Goal: Task Accomplishment & Management: Use online tool/utility

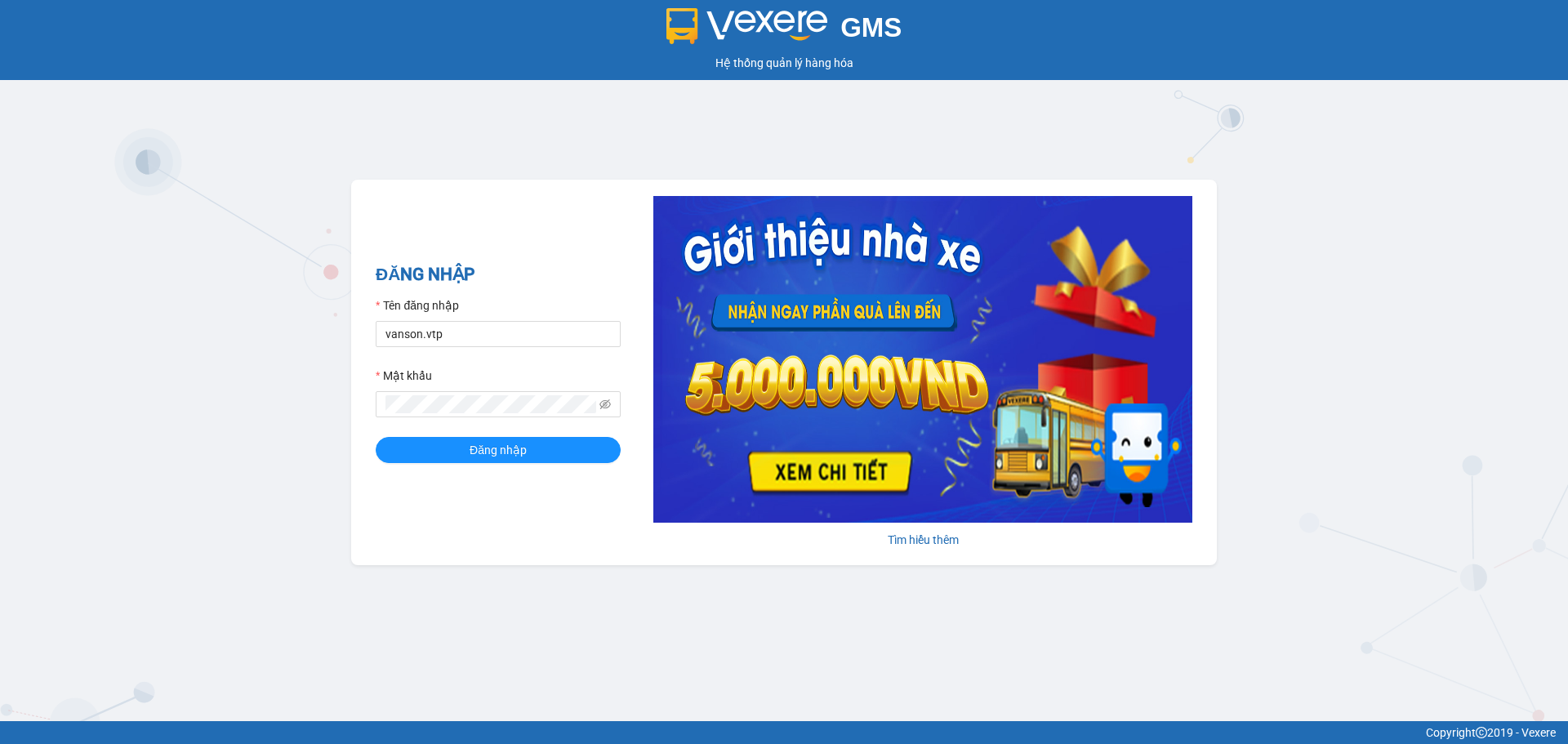
click at [525, 348] on form "Tên đăng nhập vanson.vtp Mật khẩu Đăng nhập" at bounding box center [498, 379] width 245 height 167
click at [526, 339] on input "vanson.vtp" at bounding box center [498, 333] width 245 height 26
type input "kienhoa.vtp"
click at [533, 455] on button "Đăng nhập" at bounding box center [498, 450] width 245 height 26
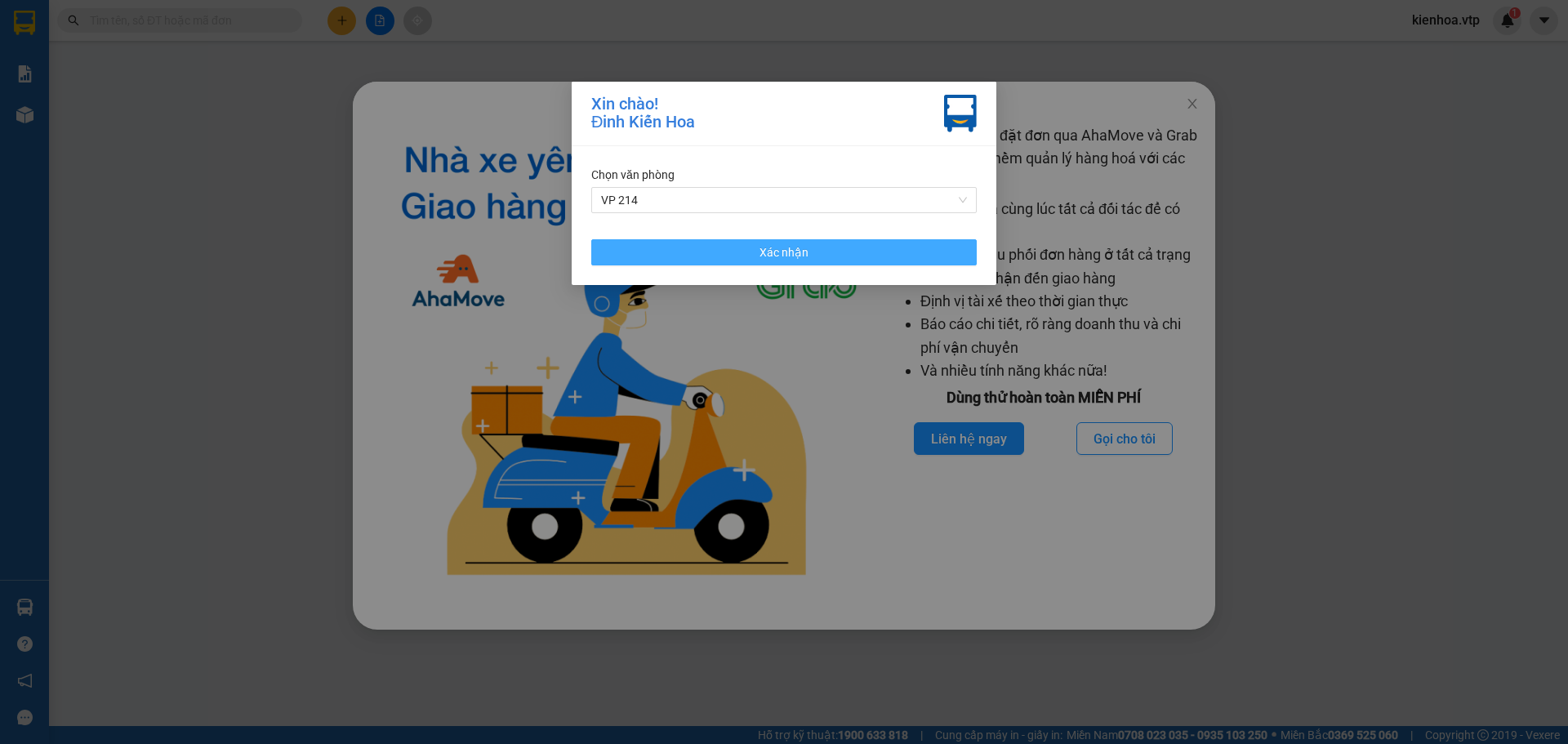
click at [749, 262] on button "Xác nhận" at bounding box center [784, 252] width 386 height 26
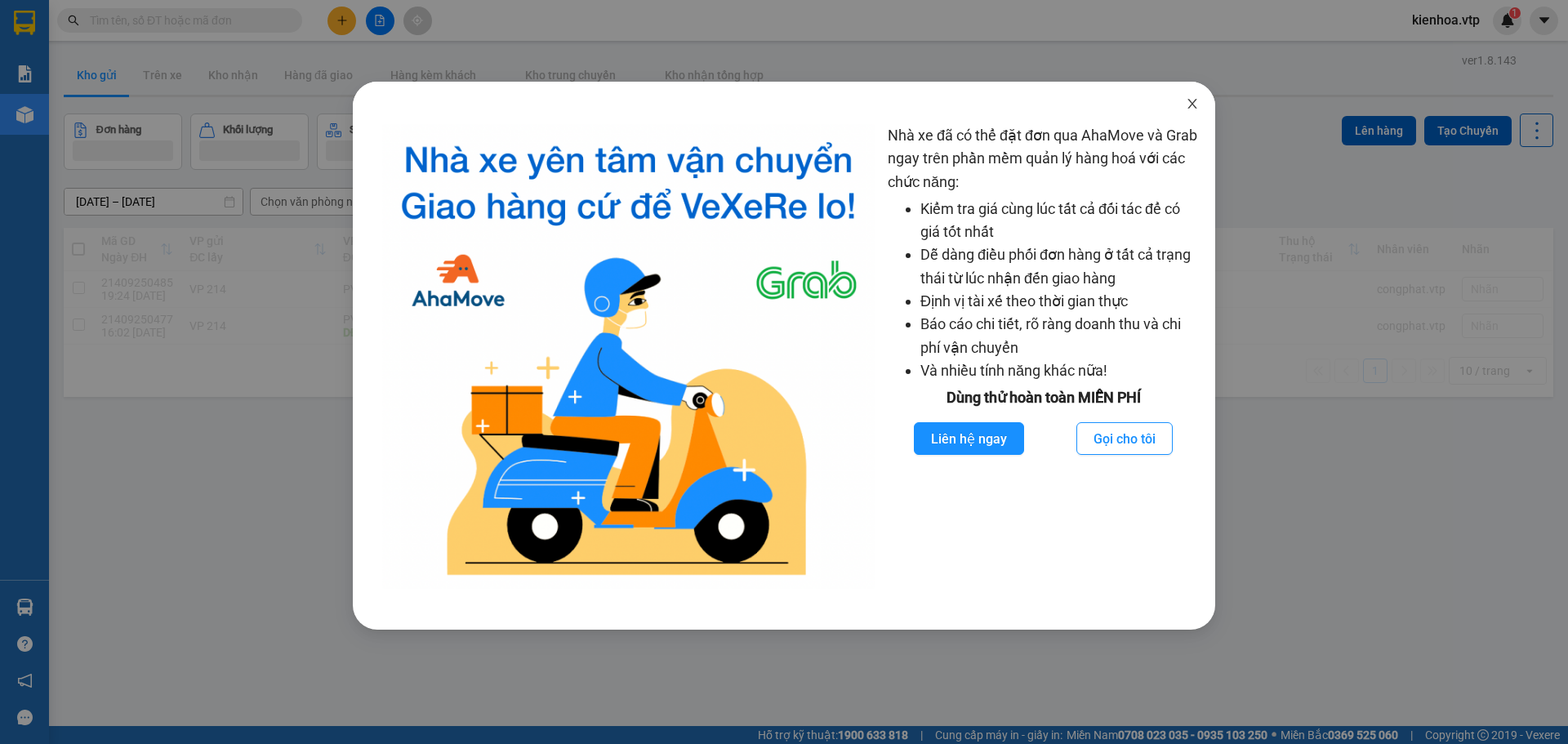
click at [1195, 98] on icon "close" at bounding box center [1192, 103] width 13 height 13
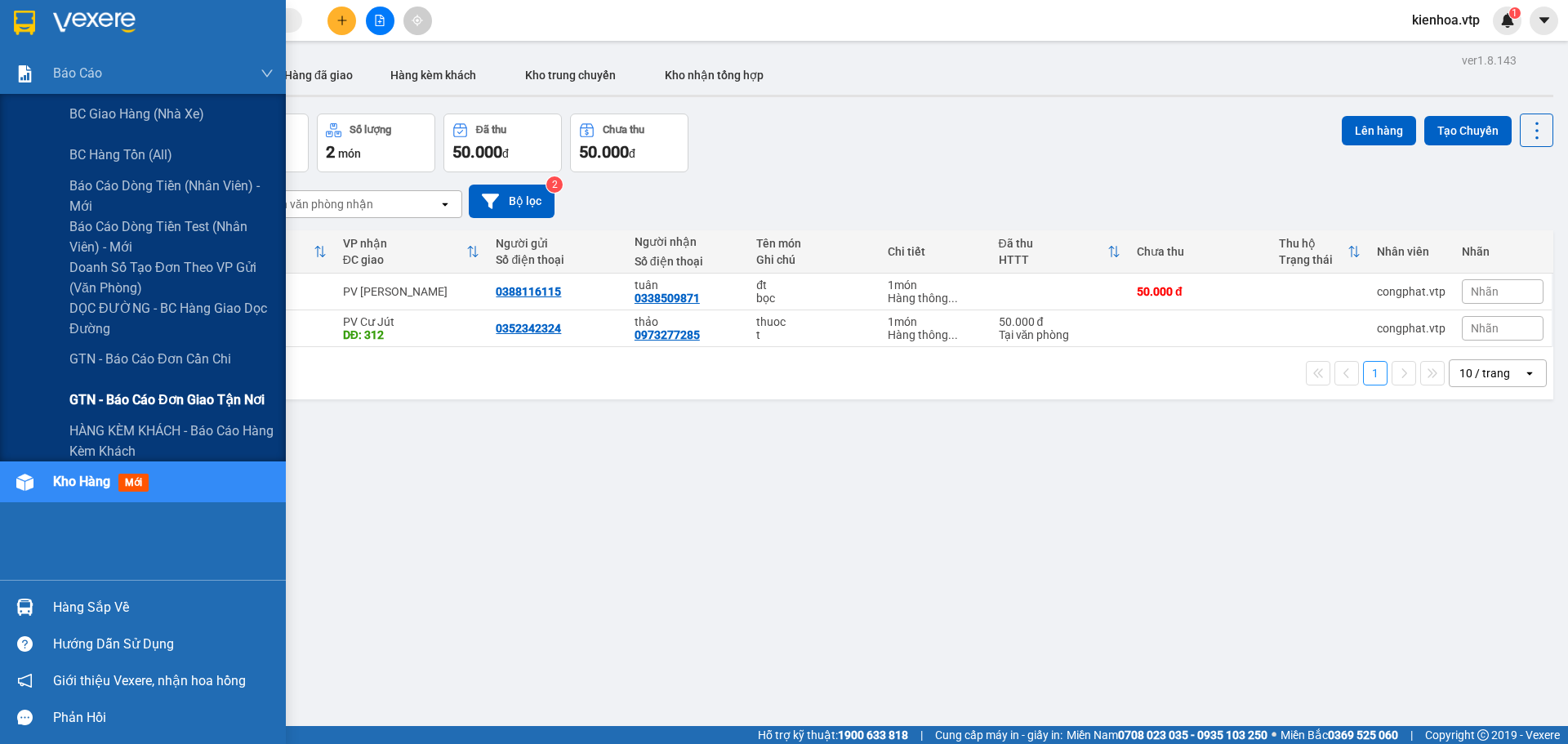
click at [188, 396] on span "GTN - Báo cáo đơn giao tận nơi" at bounding box center [167, 399] width 195 height 21
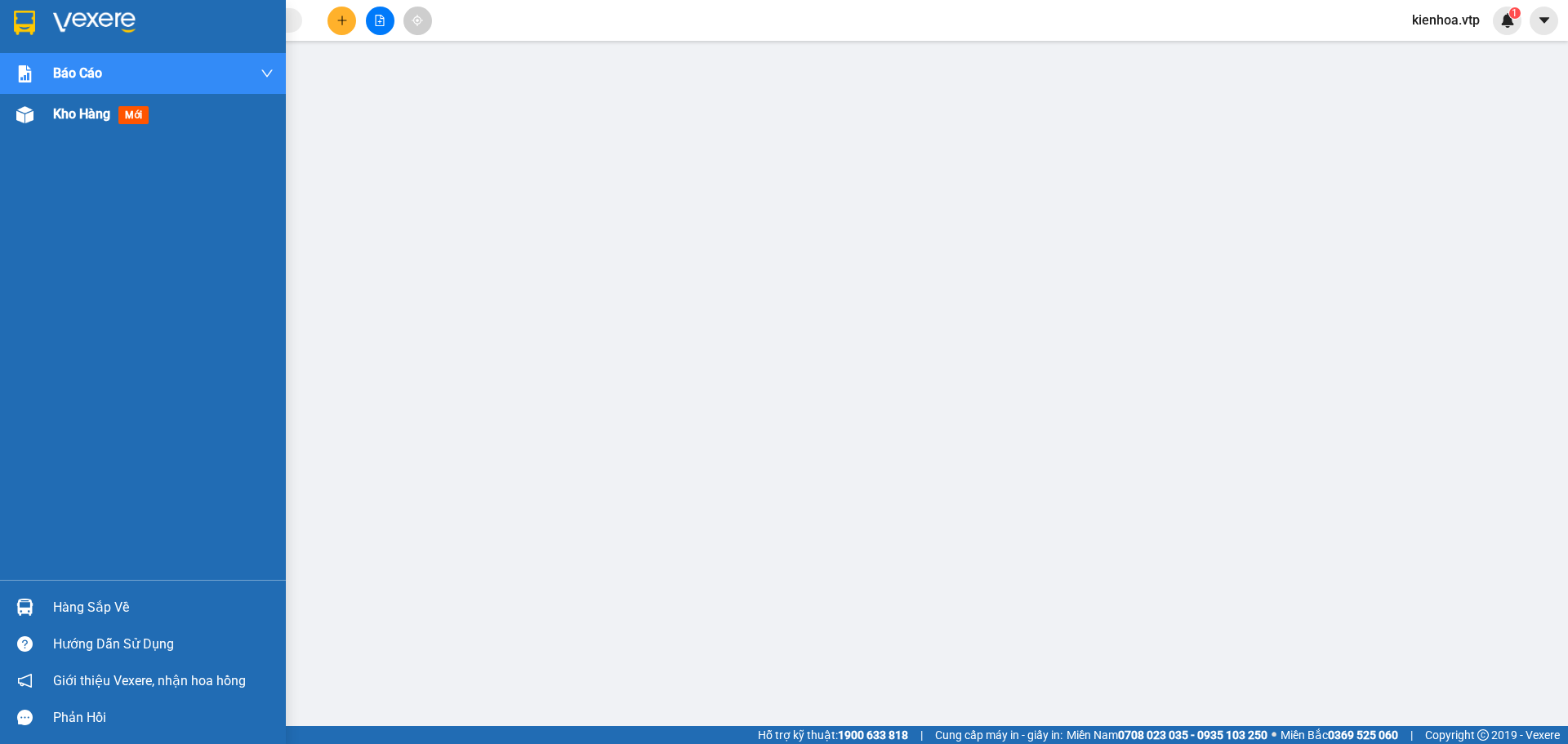
click at [75, 123] on div "Kho hàng mới" at bounding box center [104, 114] width 103 height 21
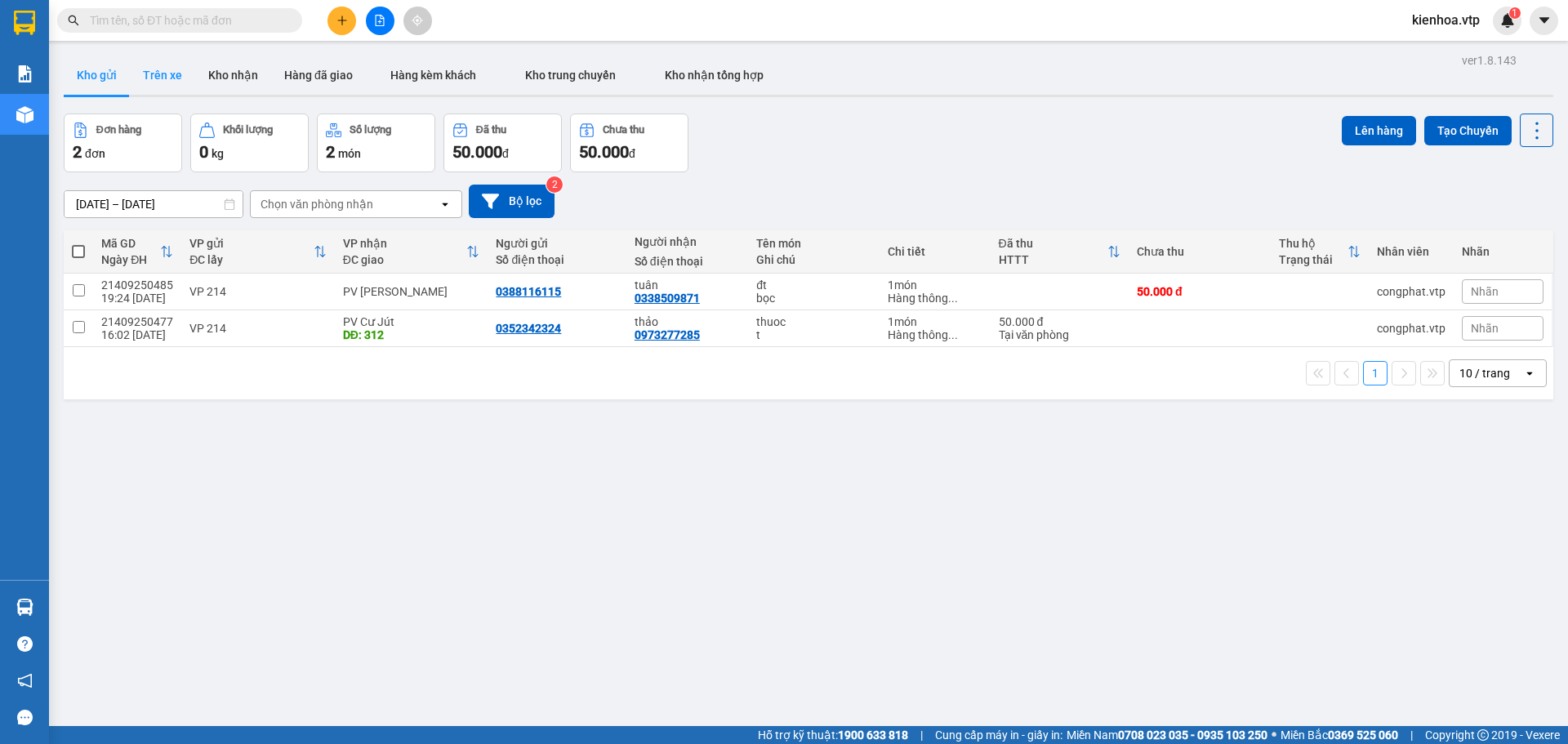
click at [159, 77] on button "Trên xe" at bounding box center [162, 75] width 65 height 39
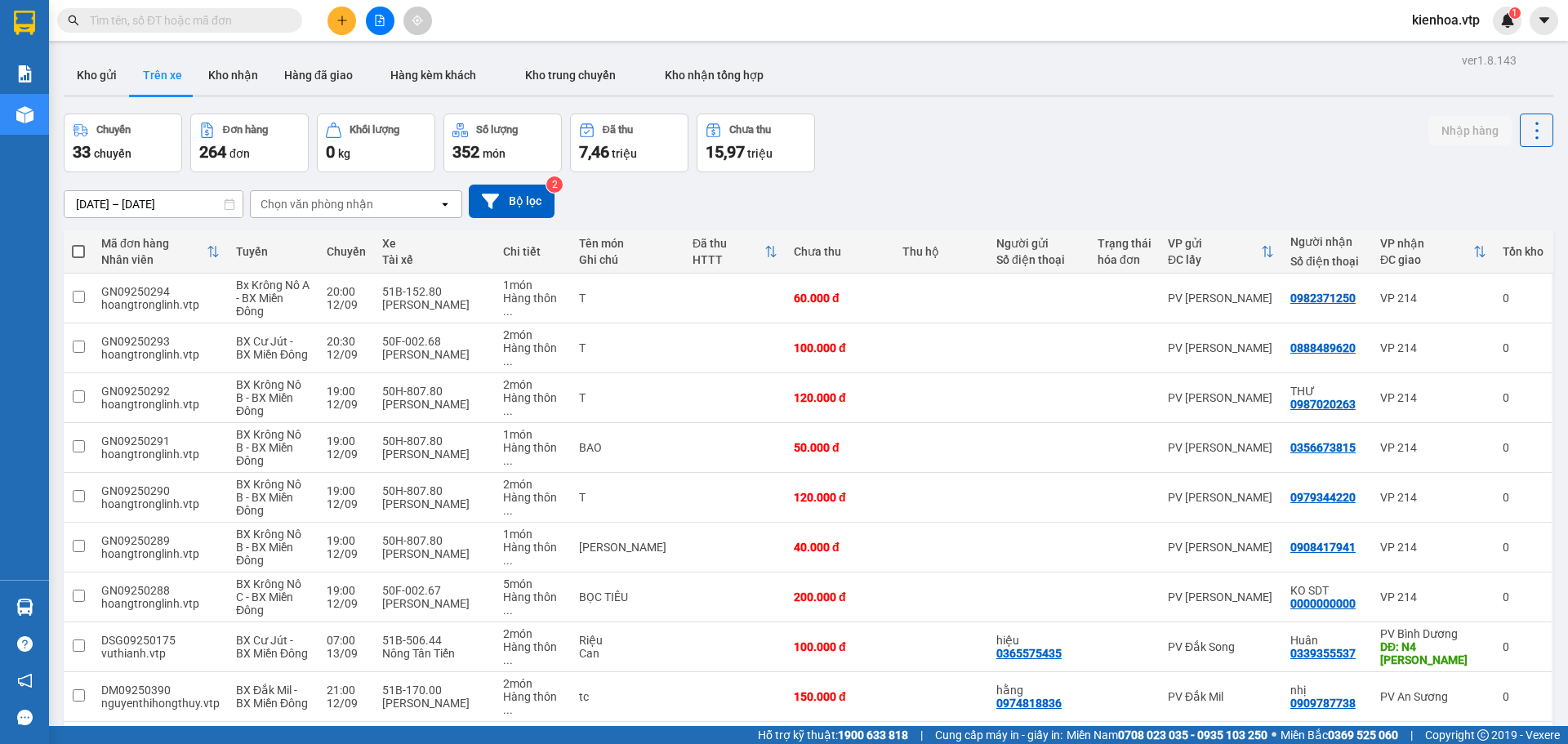
click at [343, 198] on div "Chọn văn phòng nhận" at bounding box center [317, 204] width 113 height 16
type input "214"
click at [328, 239] on div "VP 214" at bounding box center [356, 239] width 212 height 30
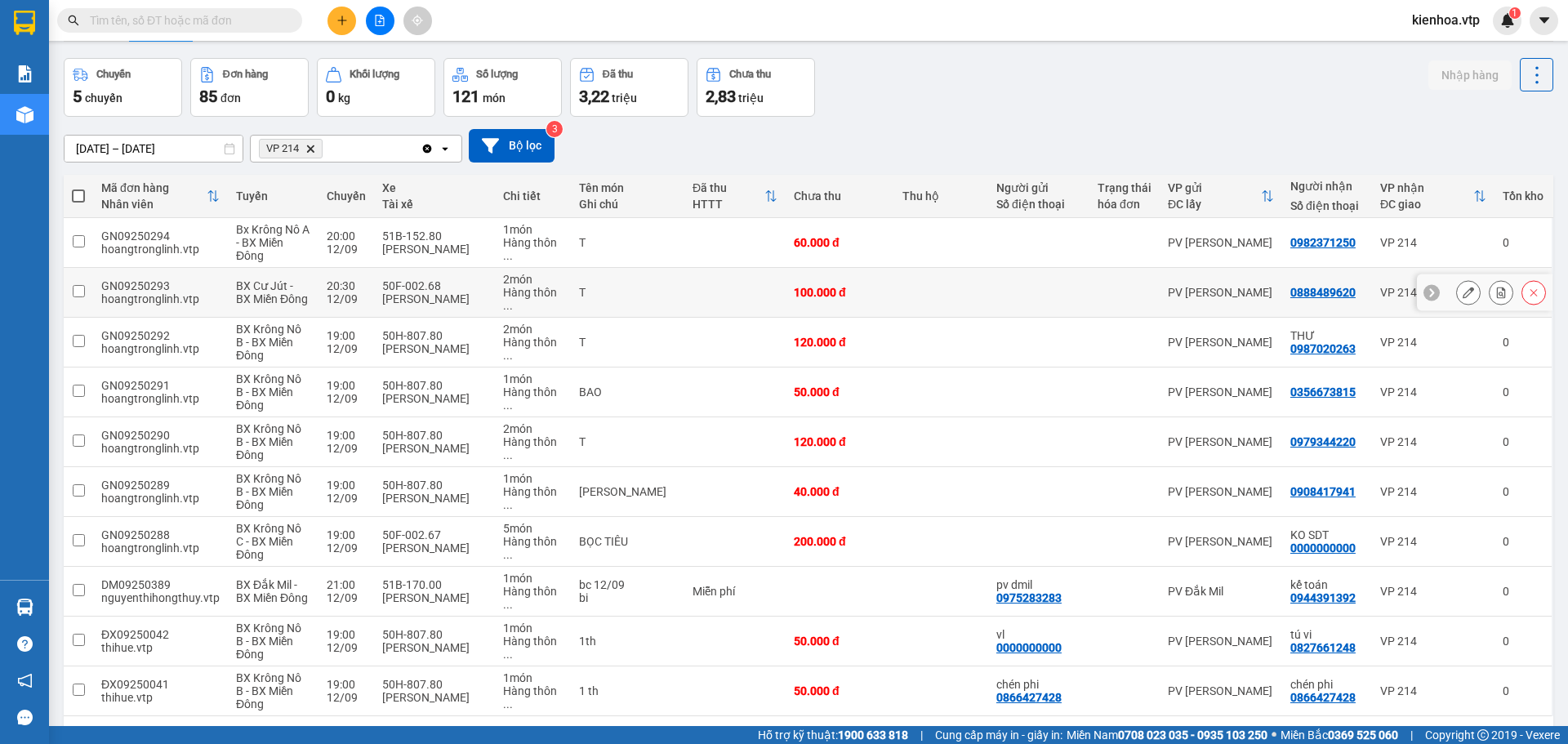
scroll to position [87, 0]
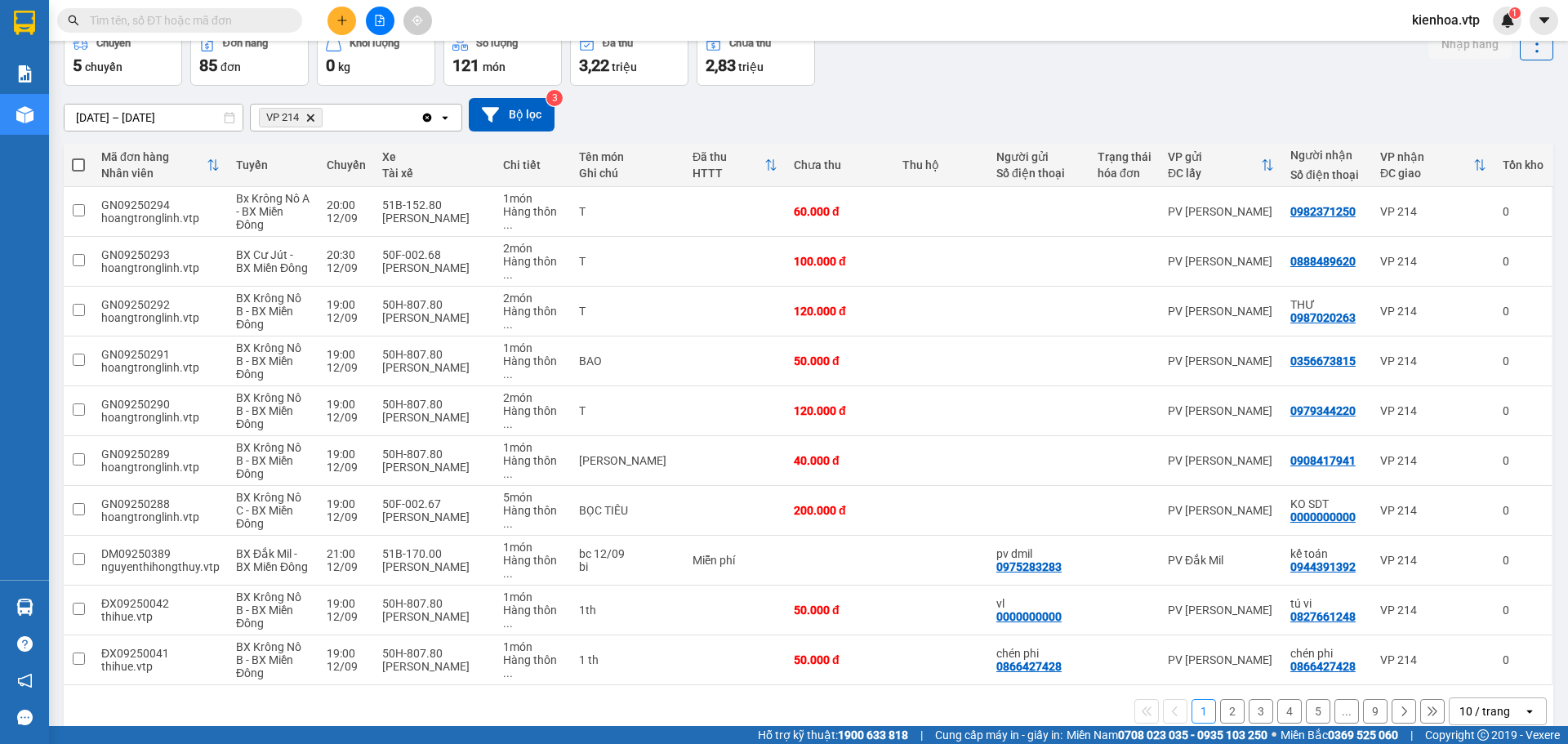
click at [1459, 700] on div "1 2 3 4 5 ... 9 10 / trang open" at bounding box center [808, 711] width 1490 height 52
click at [1465, 703] on div "10 / trang" at bounding box center [1485, 711] width 50 height 16
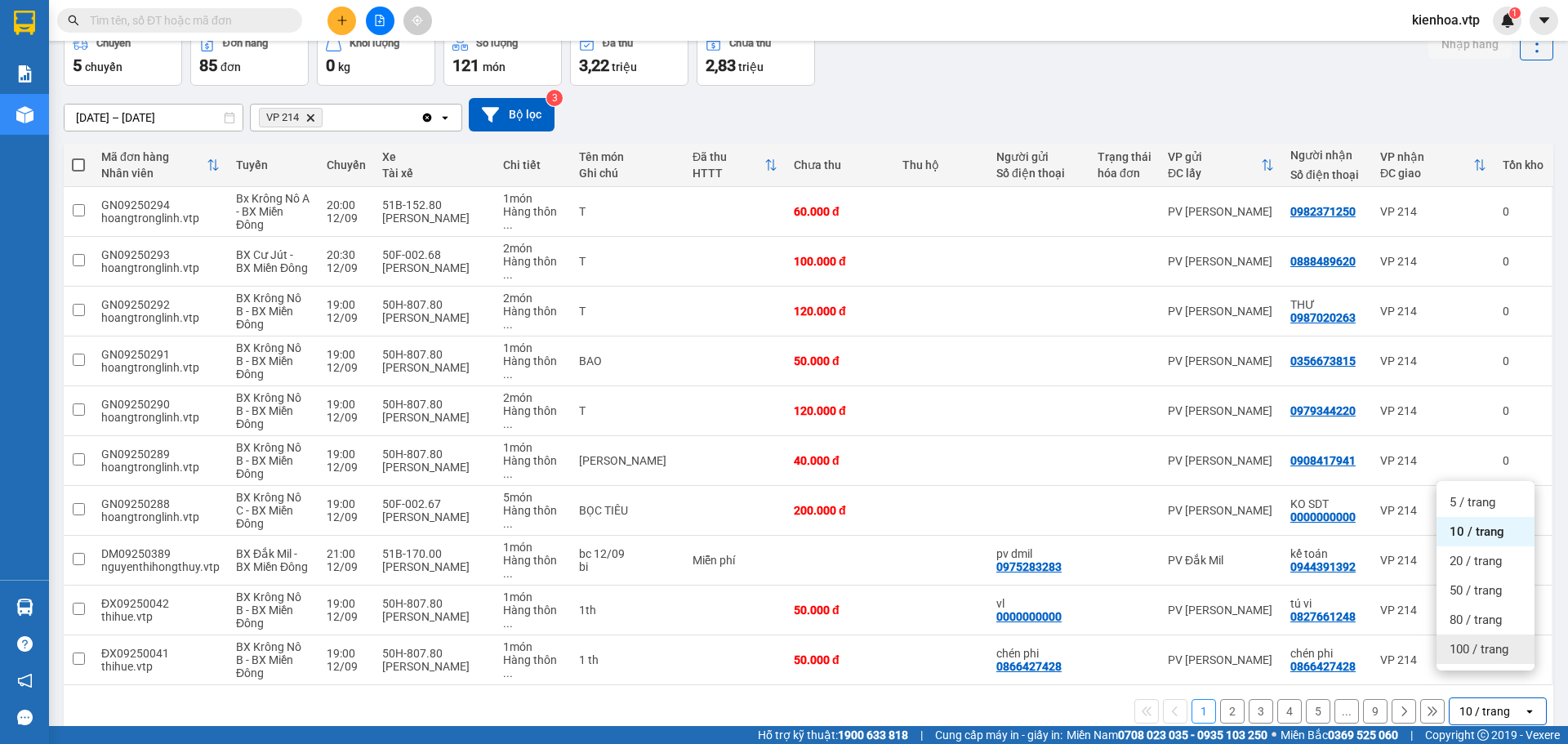
click at [1482, 654] on span "100 / trang" at bounding box center [1479, 649] width 59 height 16
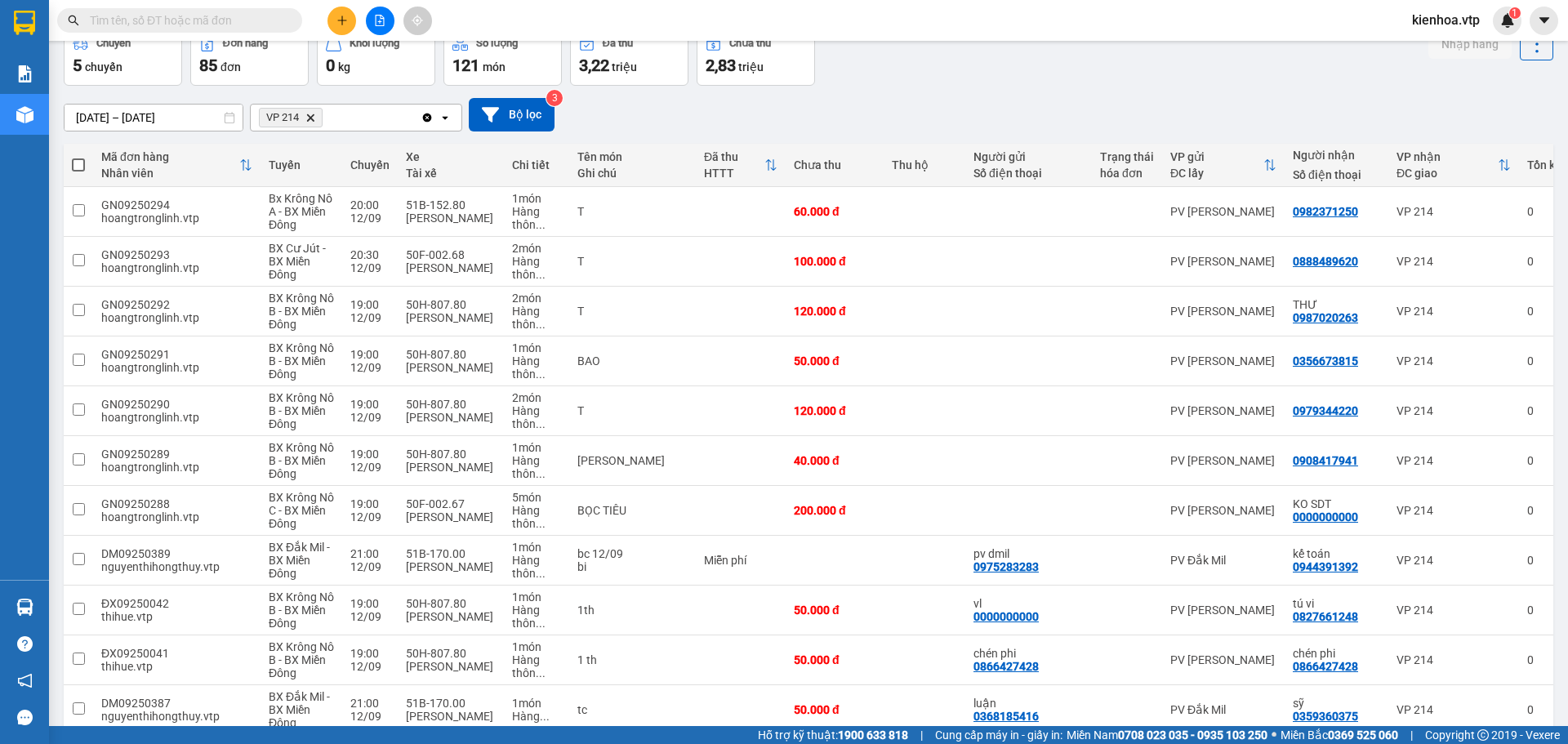
scroll to position [0, 0]
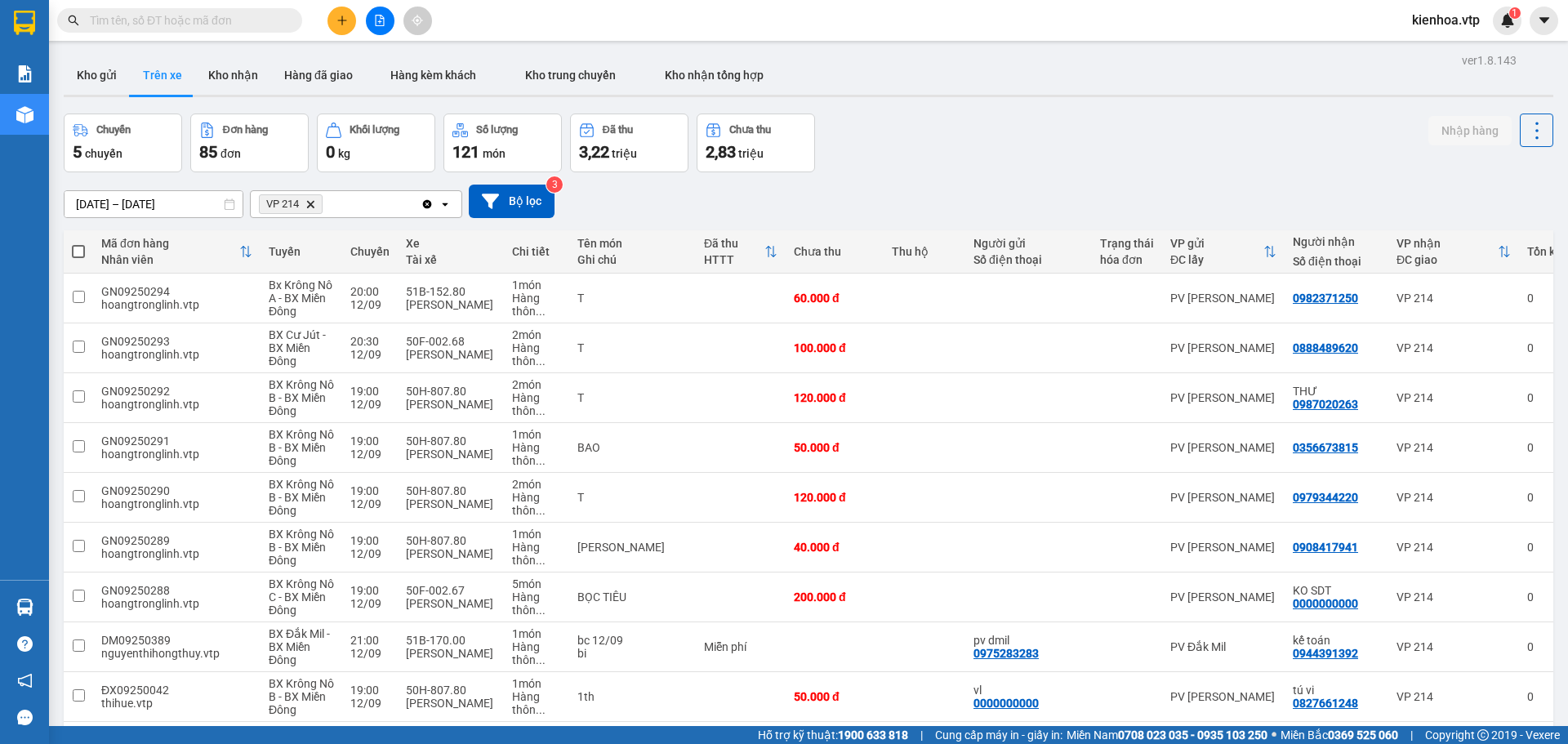
click at [1397, 253] on div "ĐC giao" at bounding box center [1447, 259] width 102 height 13
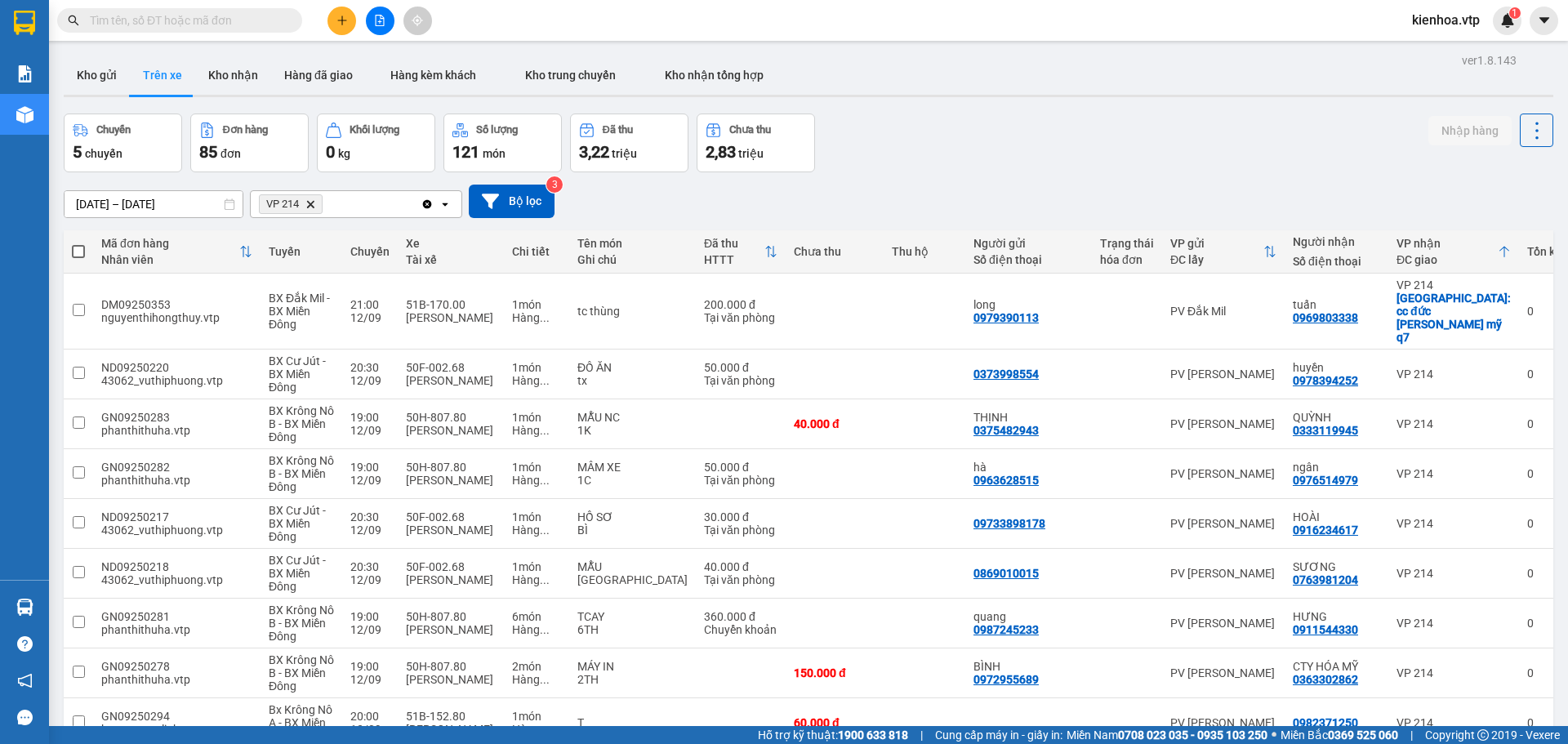
click at [1273, 157] on div "Chuyến 5 chuyến Đơn hàng 85 đơn [PERSON_NAME] 0 kg Số [PERSON_NAME] 121 món Đã …" at bounding box center [808, 143] width 1490 height 59
click at [1506, 21] on img at bounding box center [1507, 20] width 15 height 15
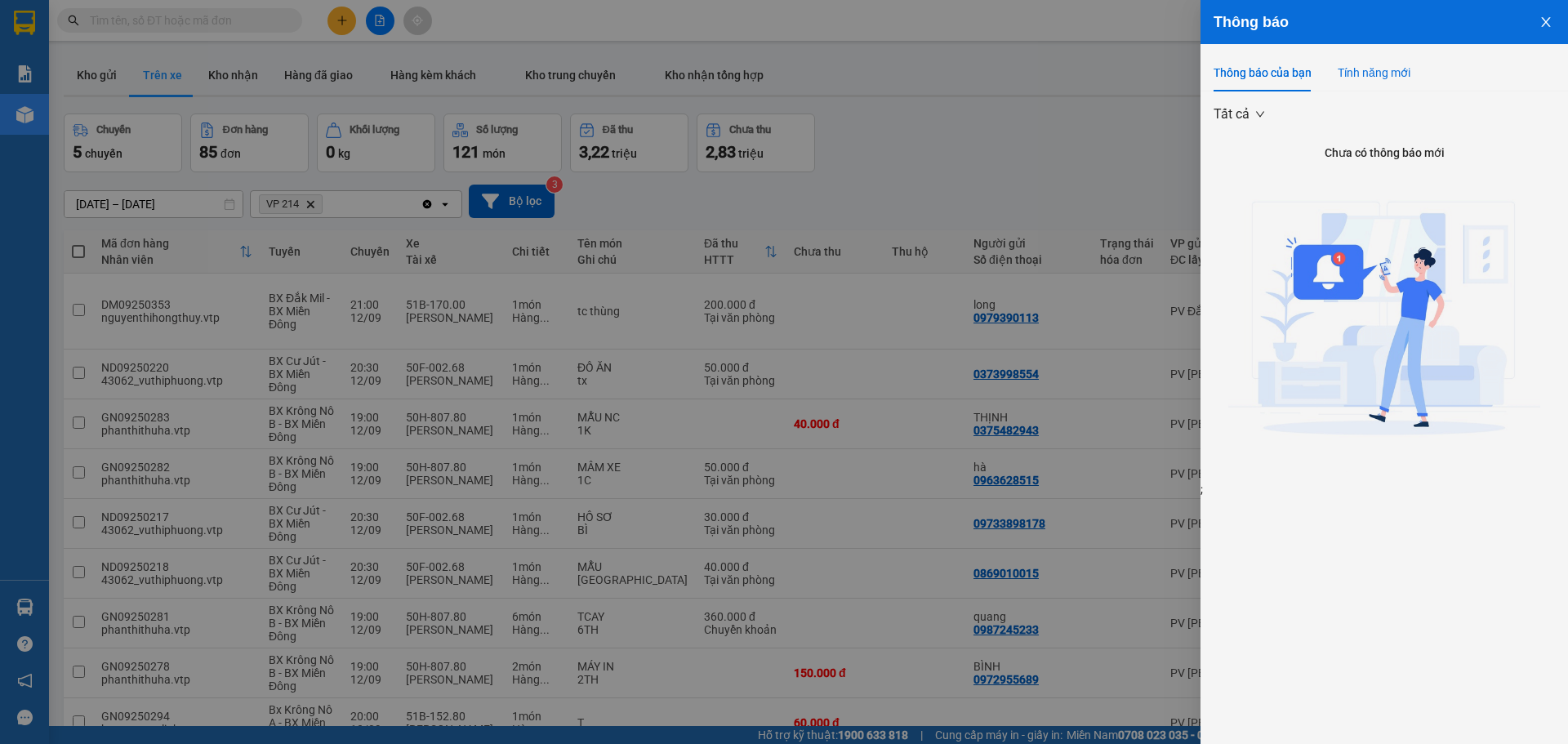
click at [1382, 63] on div "Tính năng mới" at bounding box center [1374, 72] width 73 height 18
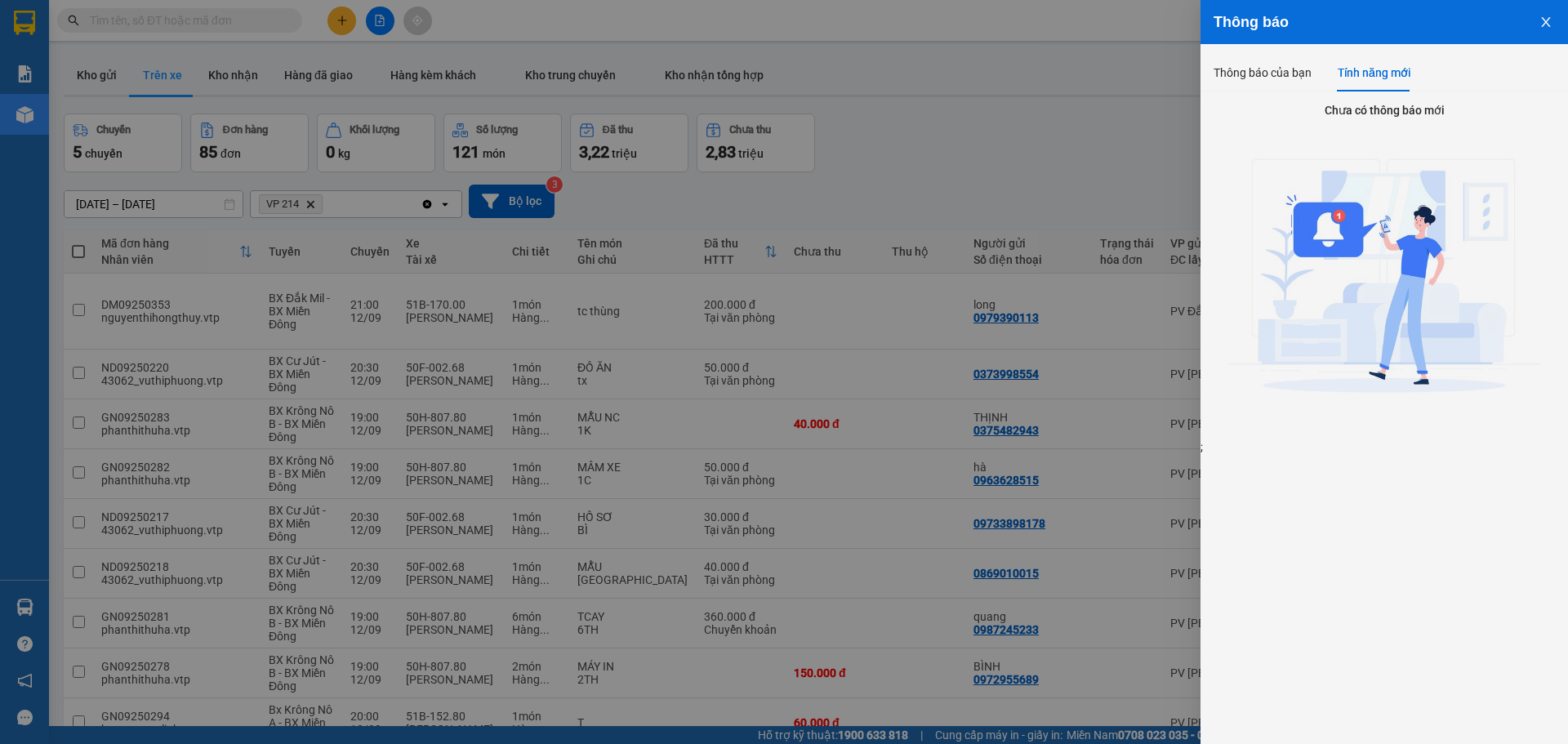
click at [1547, 18] on icon "close" at bounding box center [1545, 22] width 13 height 13
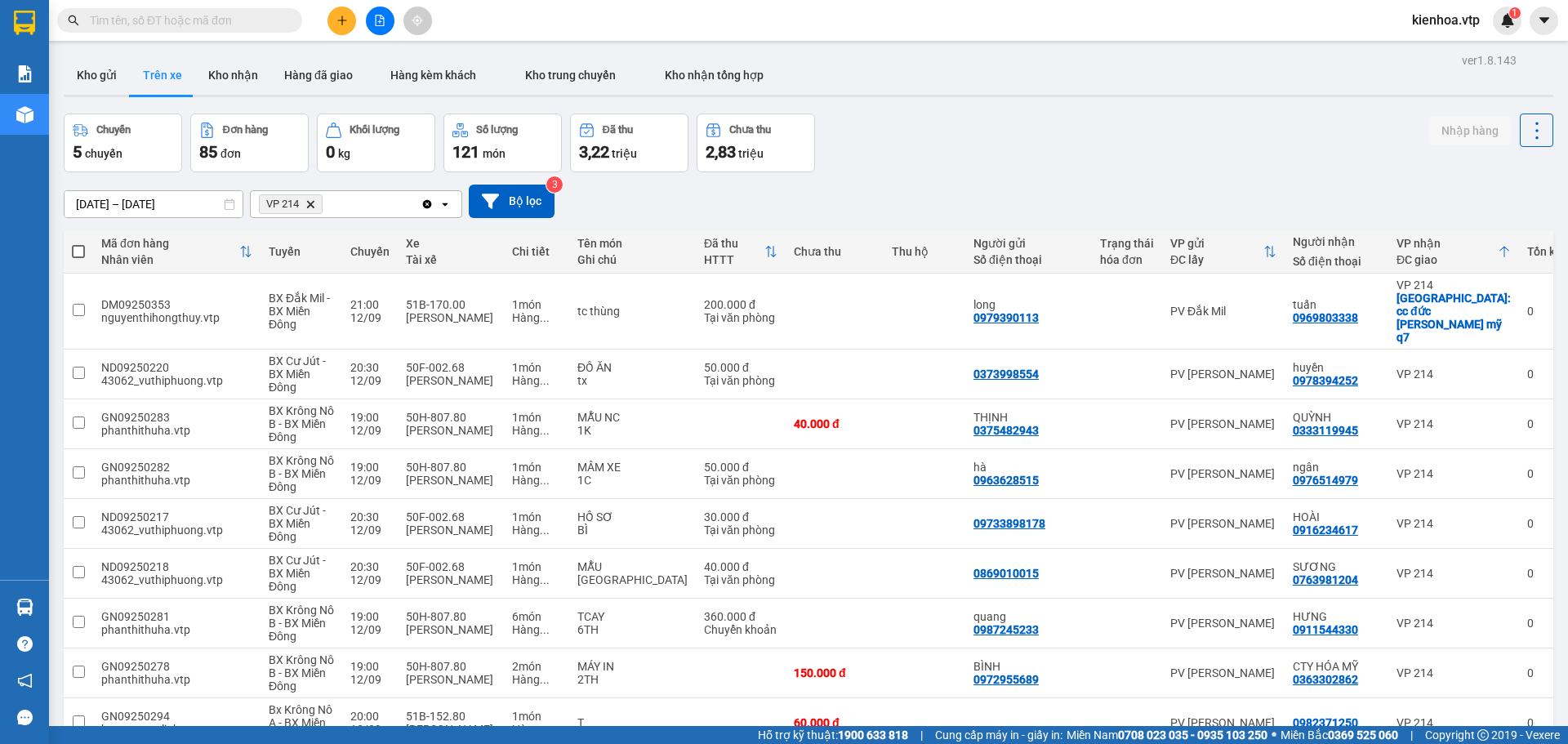
click at [1188, 168] on div "Chuyến 5 chuyến Đơn hàng 85 đơn [PERSON_NAME] 0 kg Số [PERSON_NAME] 121 món Đã …" at bounding box center [808, 143] width 1490 height 59
